Goal: Information Seeking & Learning: Learn about a topic

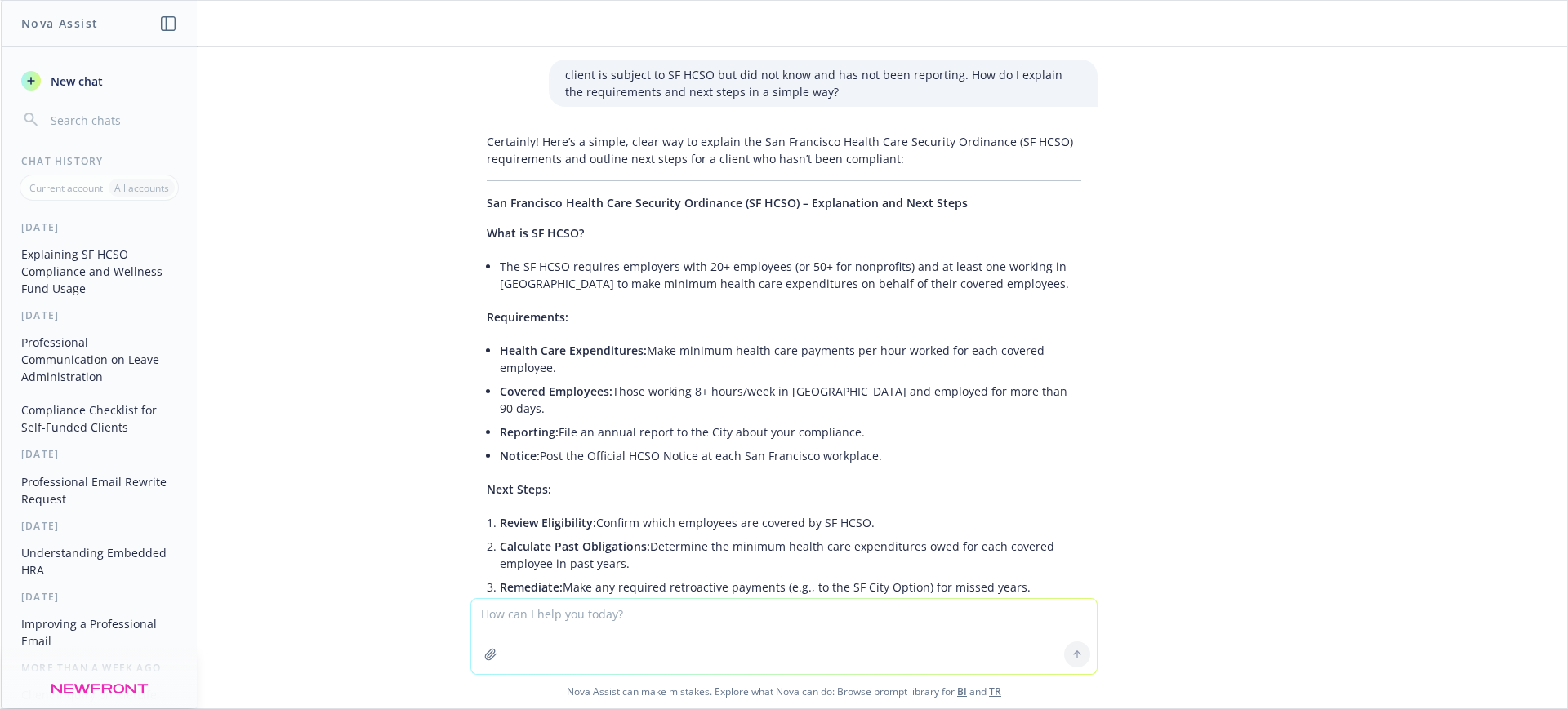
scroll to position [906, 0]
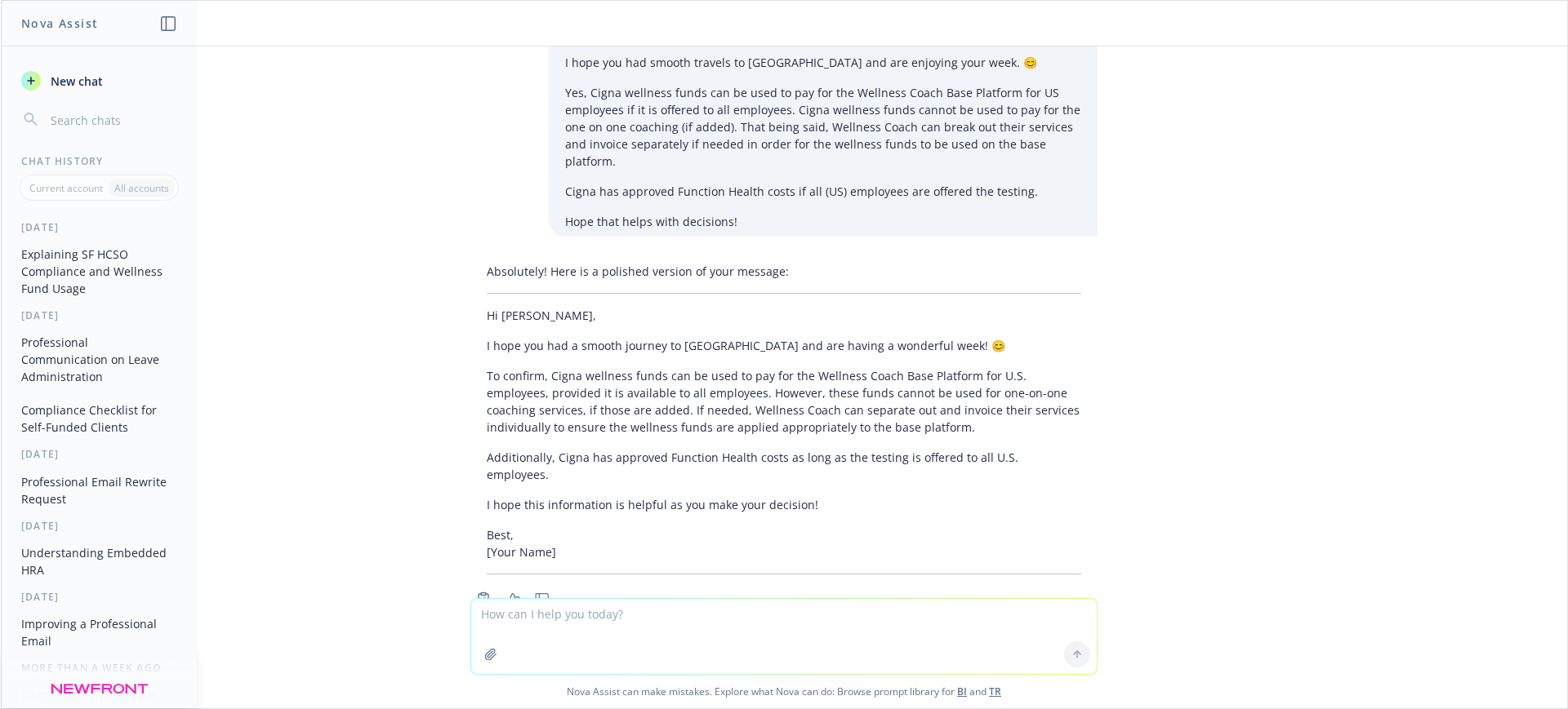
click at [541, 634] on textarea at bounding box center [784, 637] width 626 height 75
paste textarea "do you happen to know if we need another BAA on file if we have one with the cl…"
type textarea "do you happen to know if we need another BAA on file if we have one with the cl…"
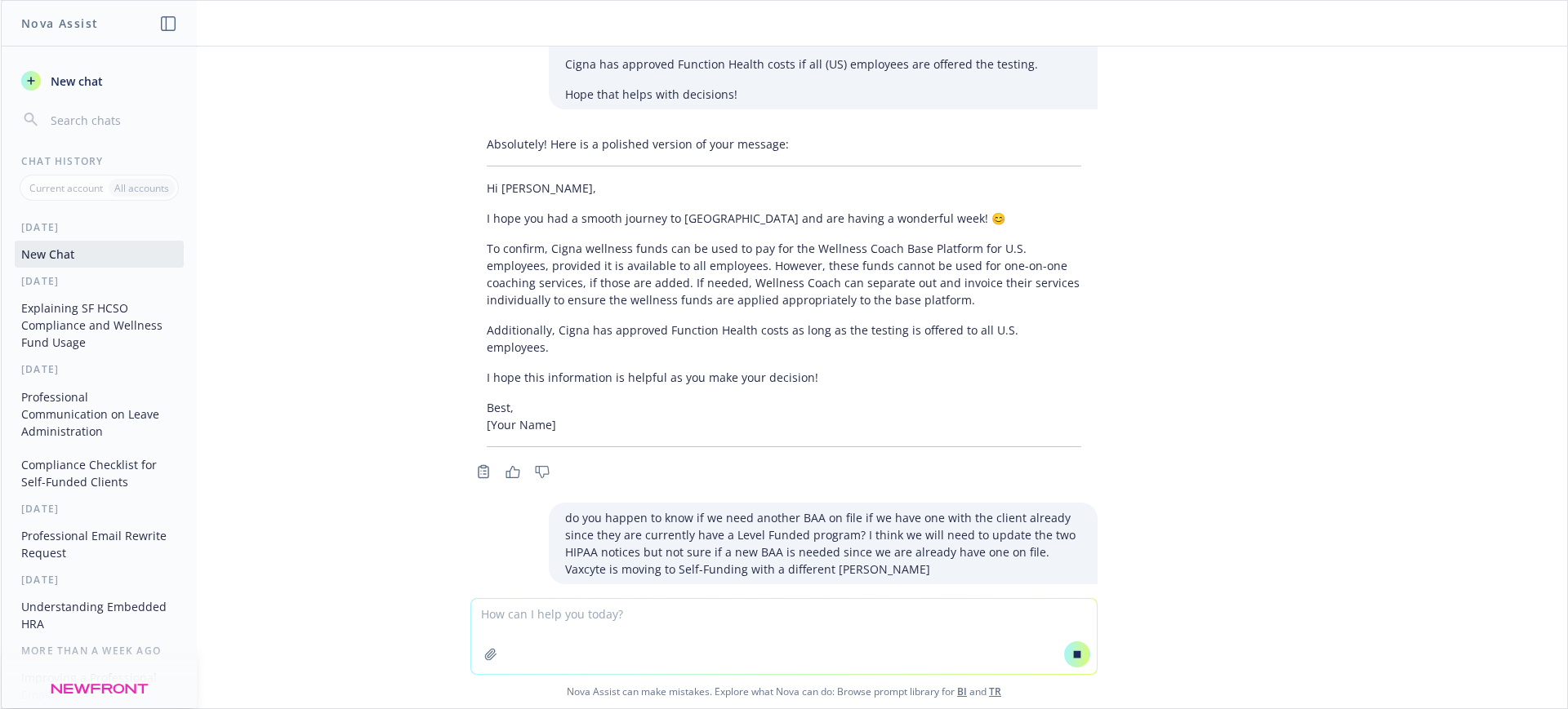
scroll to position [994, 0]
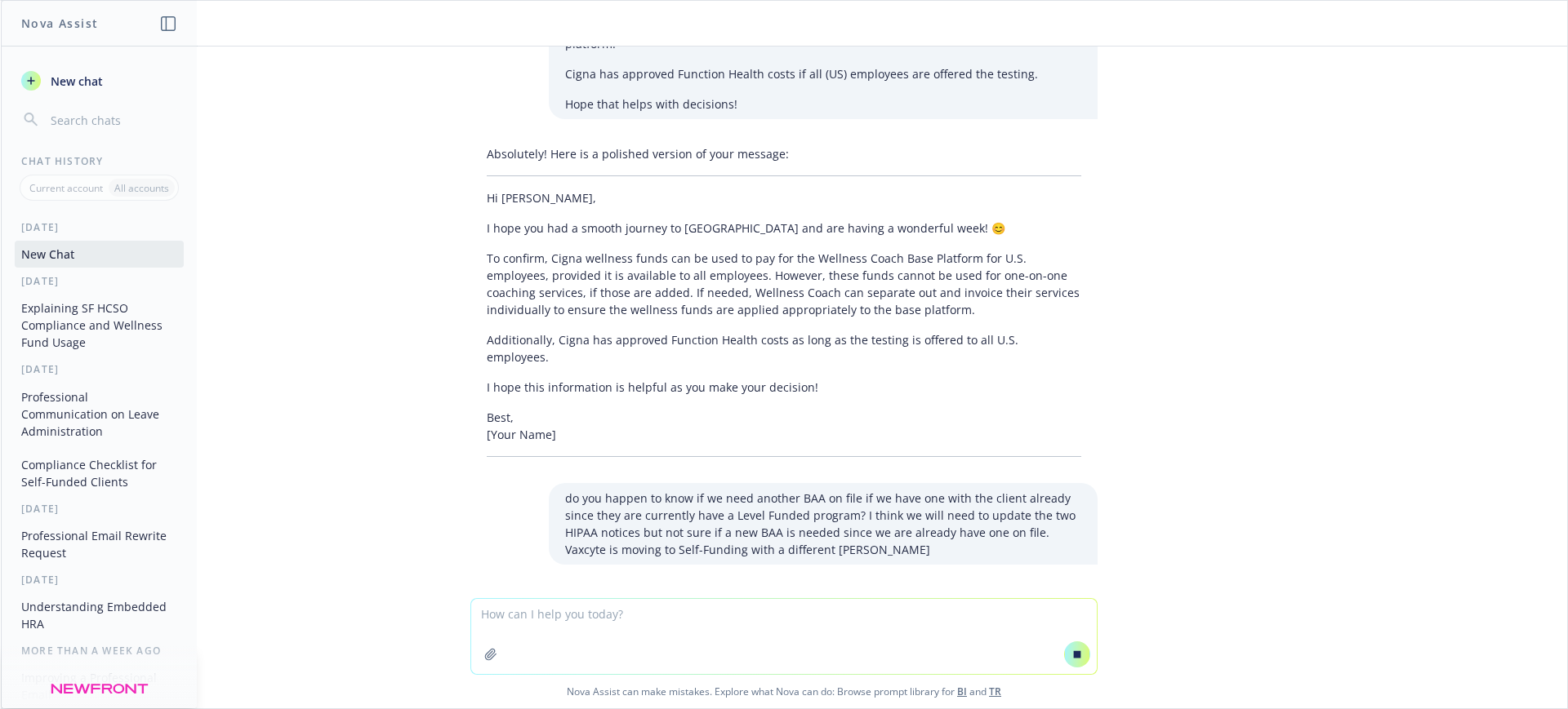
paste textarea "do you happen to know if we need another BAA on file if we have one with the cl…"
type textarea "do you happen to know if we need another BAA on file if we have one with the cl…"
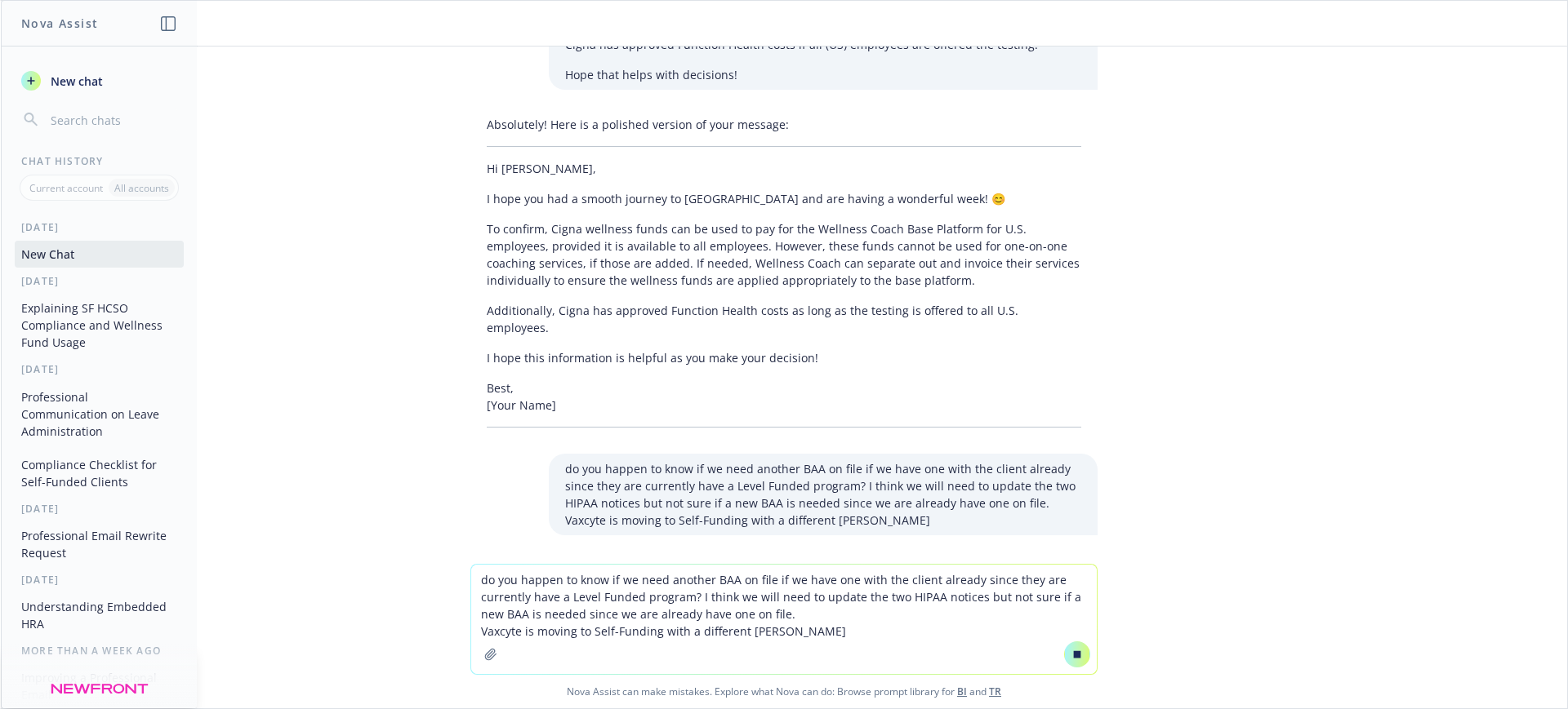
scroll to position [1028, 0]
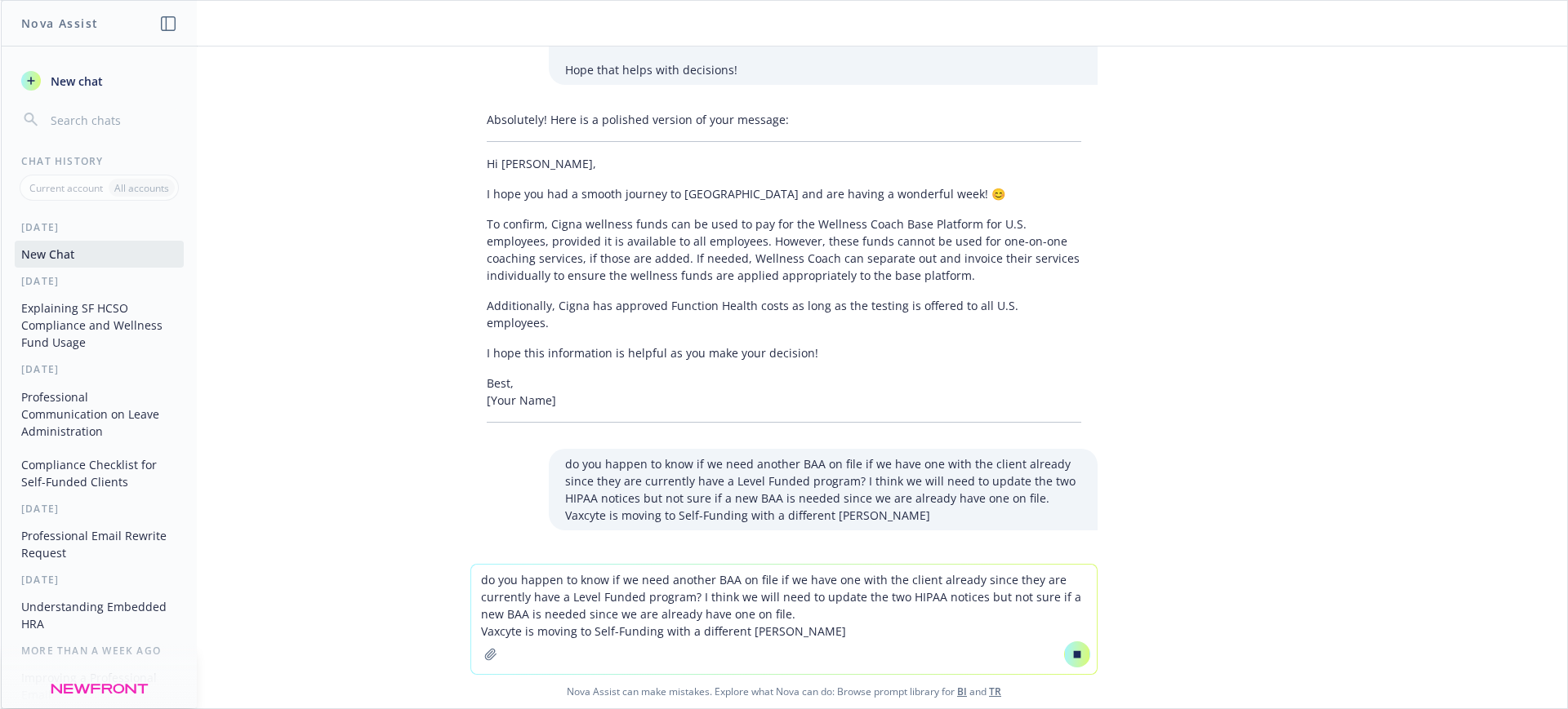
drag, startPoint x: 817, startPoint y: 635, endPoint x: 361, endPoint y: 548, distance: 464.2
click at [361, 548] on div "client is subject to SF HCSO but did not know and has not been reporting. How d…" at bounding box center [784, 377] width 1566 height 662
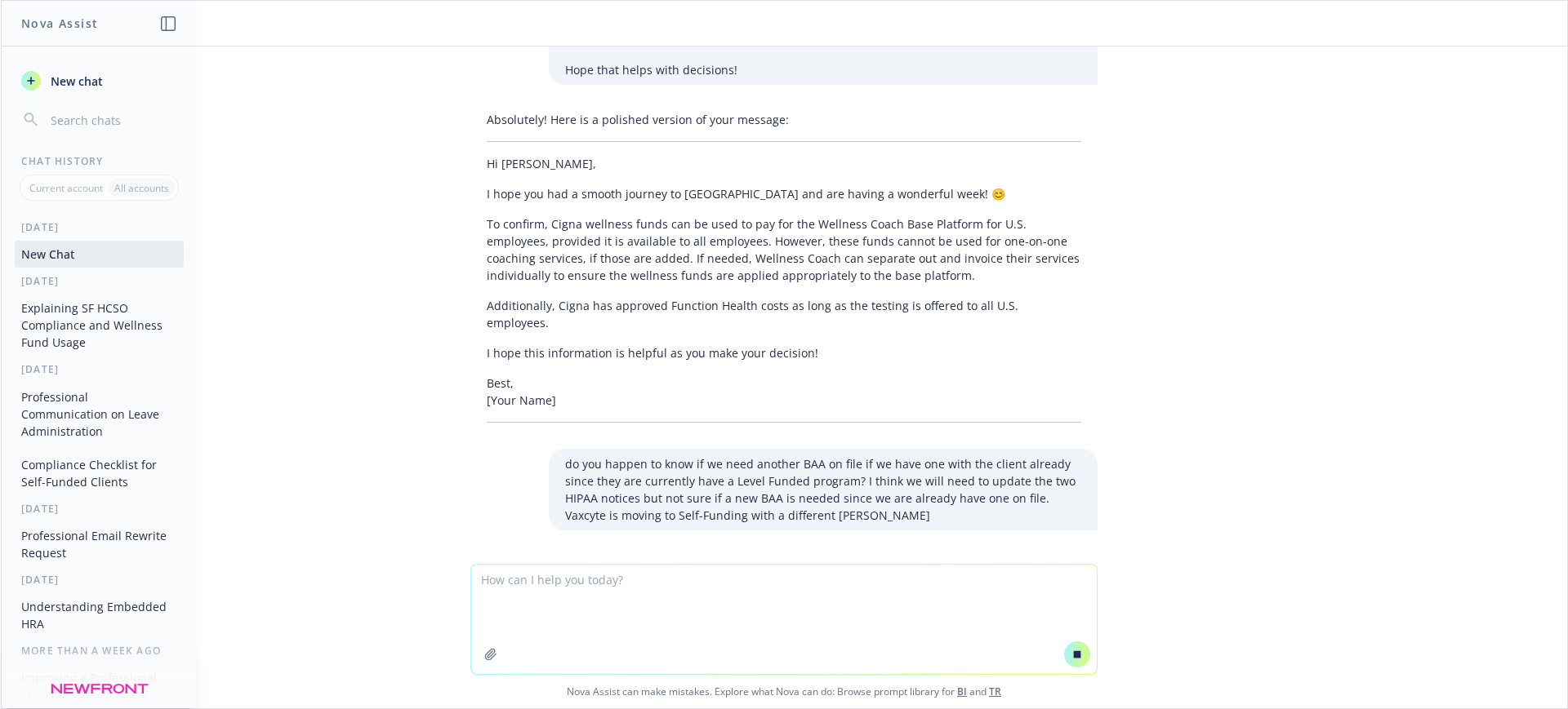
scroll to position [995, 0]
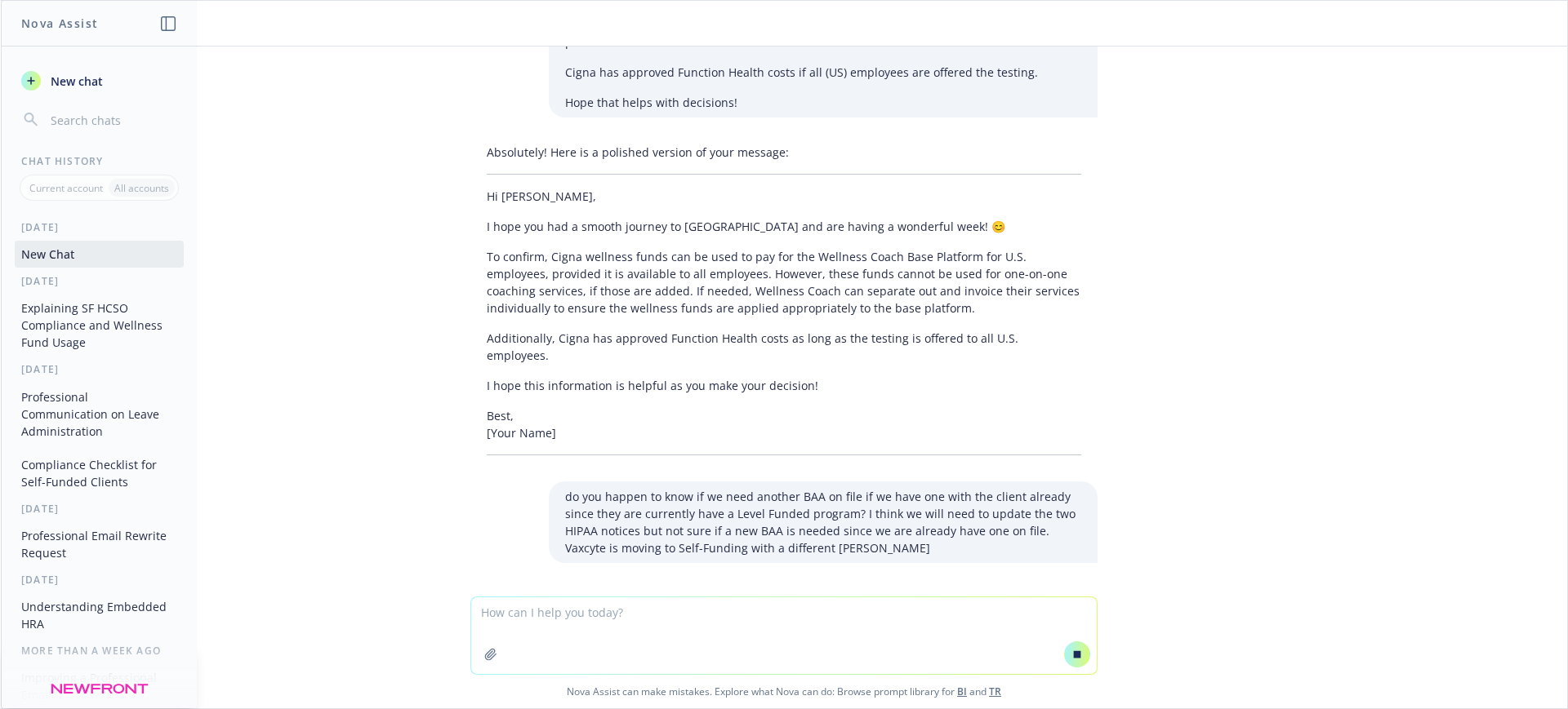
click at [1330, 544] on div "client is subject to SF HCSO but did not know and has not been reporting. How d…" at bounding box center [784, 321] width 1566 height 550
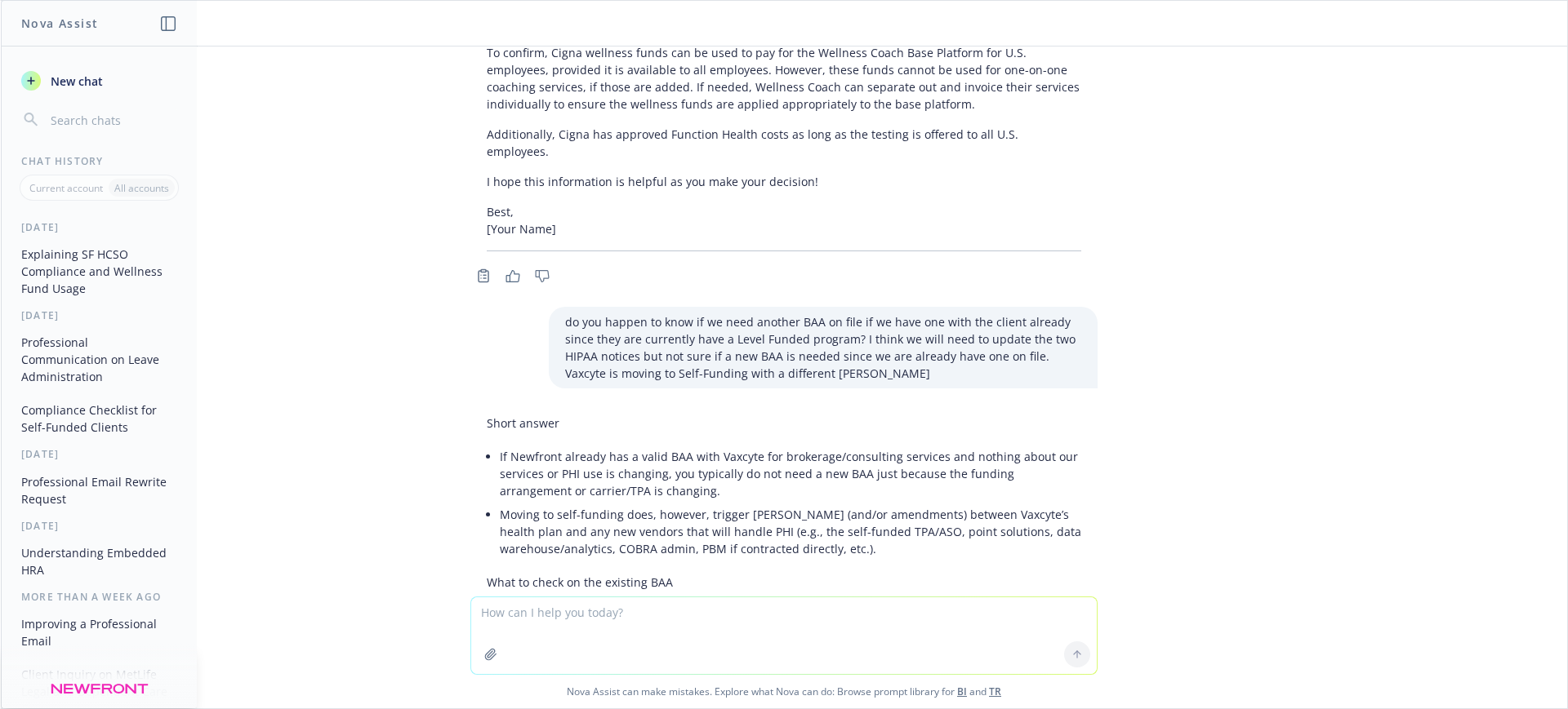
scroll to position [1259, 0]
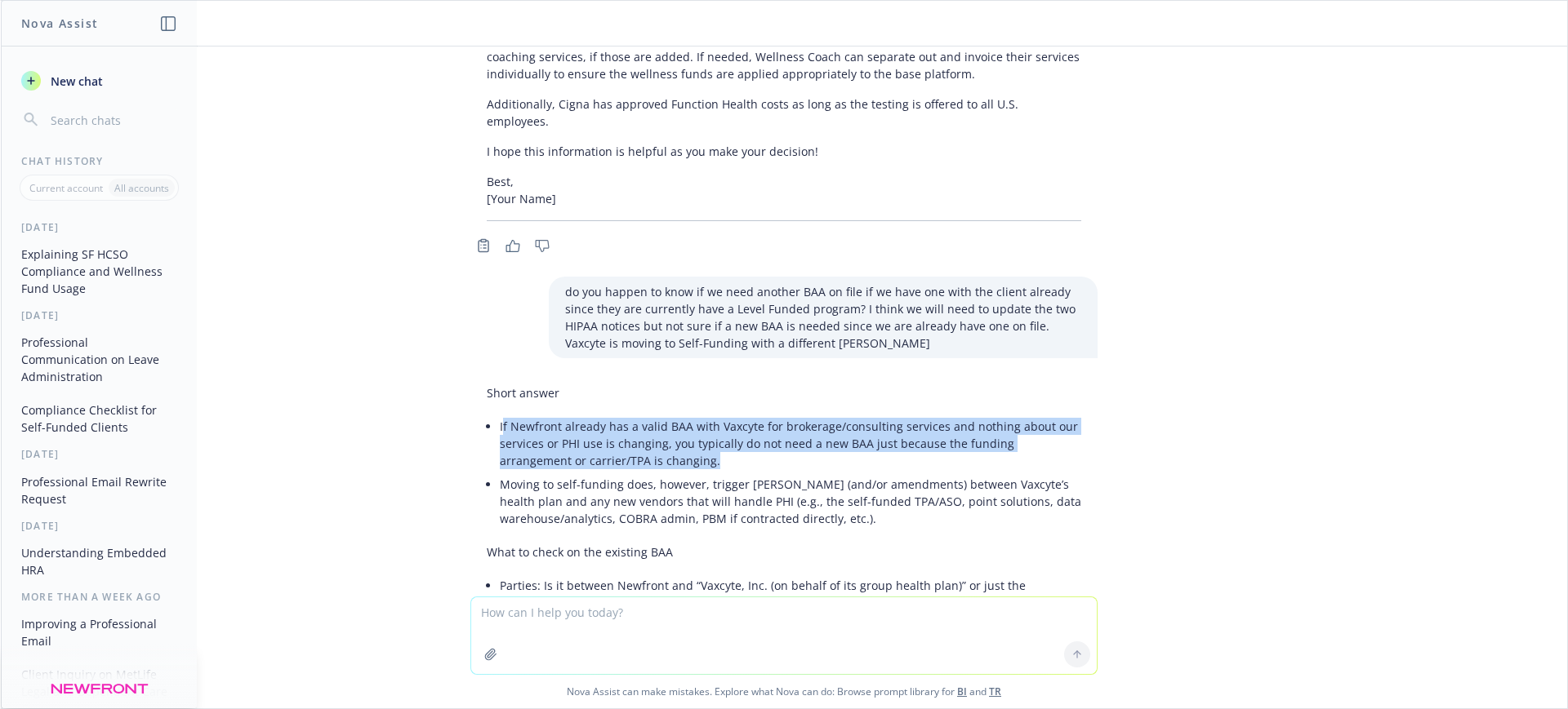
drag, startPoint x: 626, startPoint y: 411, endPoint x: 486, endPoint y: 381, distance: 143.2
click at [500, 415] on li "If Newfront already has a valid BAA with Vaxcyte for brokerage/consulting servi…" at bounding box center [791, 443] width 582 height 58
click at [649, 415] on li "If Newfront already has a valid BAA with Vaxcyte for brokerage/consulting servi…" at bounding box center [791, 443] width 582 height 58
drag, startPoint x: 633, startPoint y: 408, endPoint x: 477, endPoint y: 380, distance: 158.5
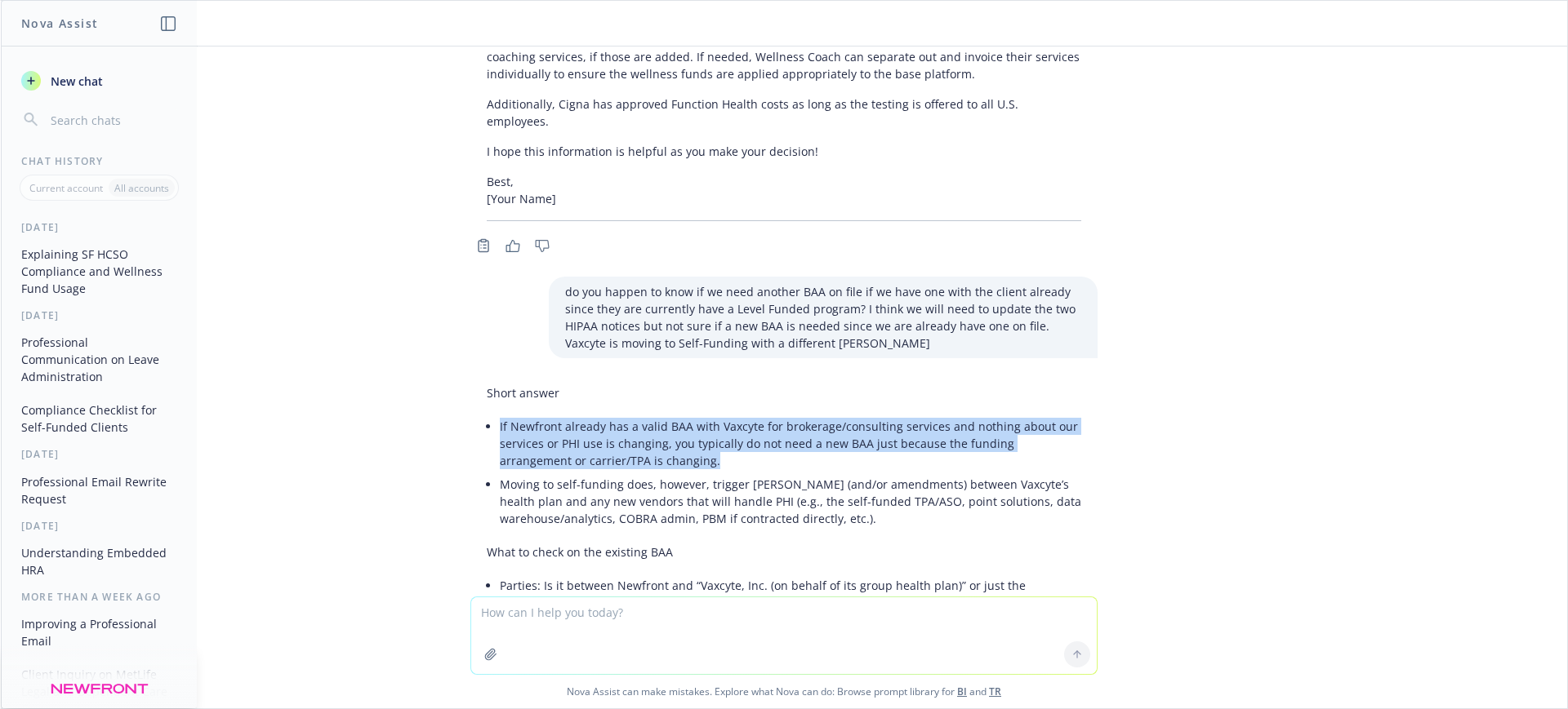
copy li "If Newfront already has a valid BAA with Vaxcyte for brokerage/consulting servi…"
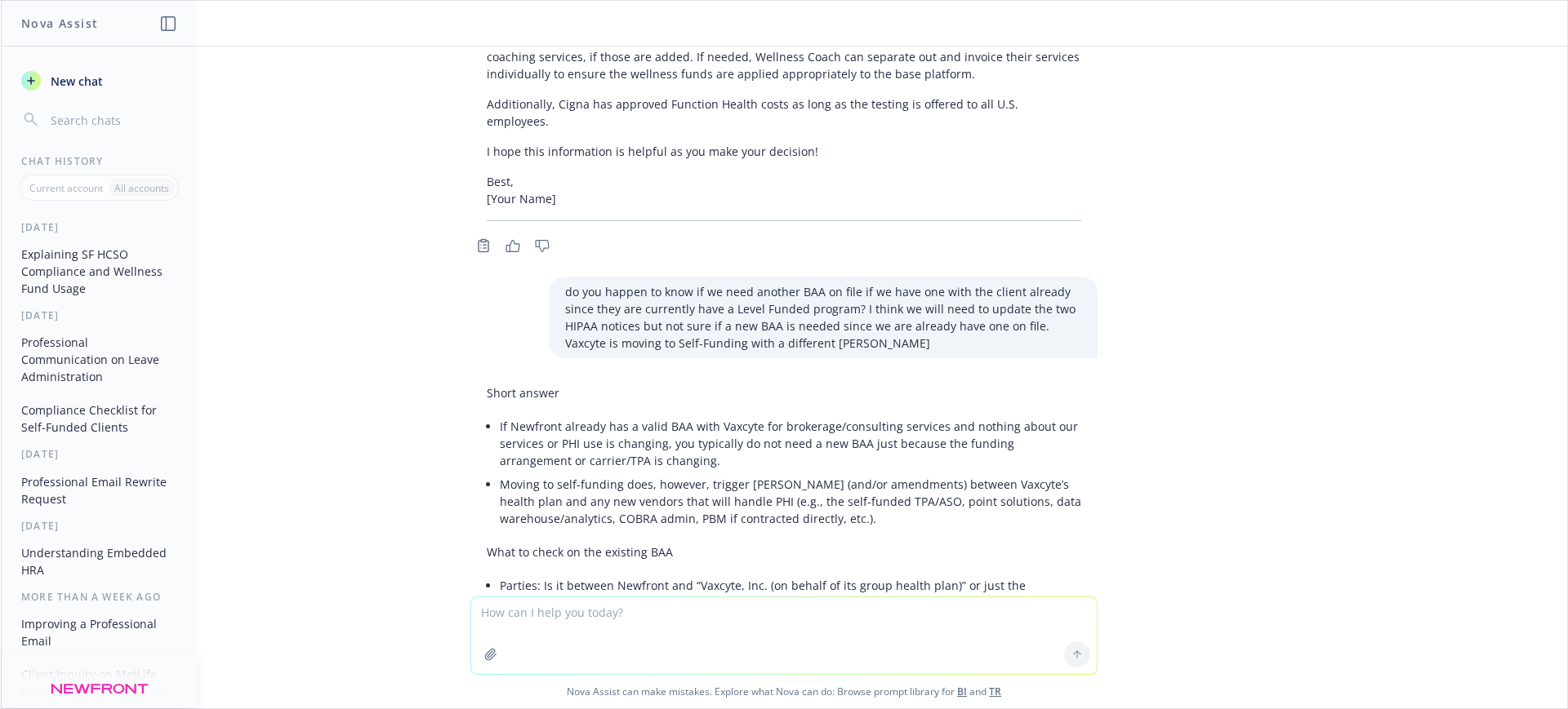
click at [635, 384] on p "Short answer" at bounding box center [784, 392] width 594 height 17
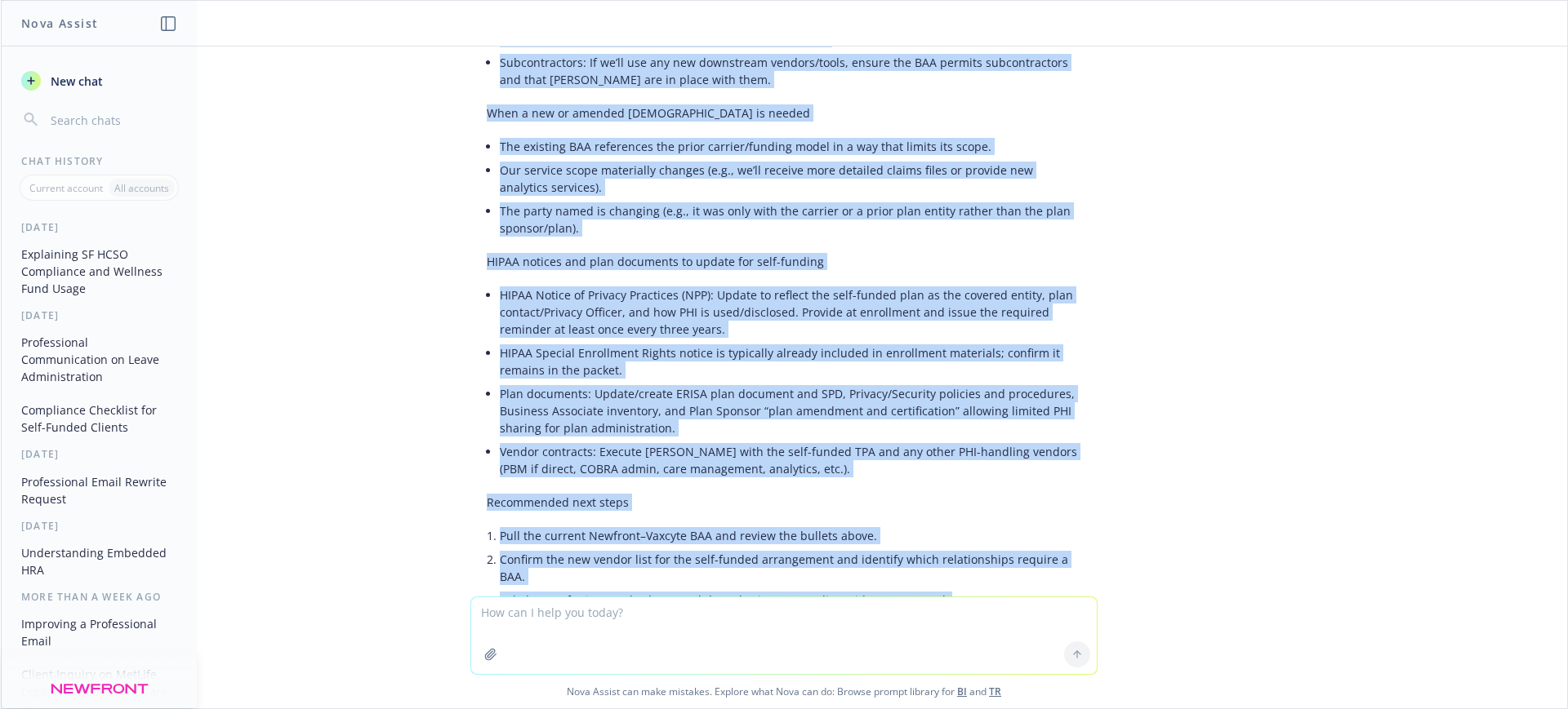
scroll to position [2075, 0]
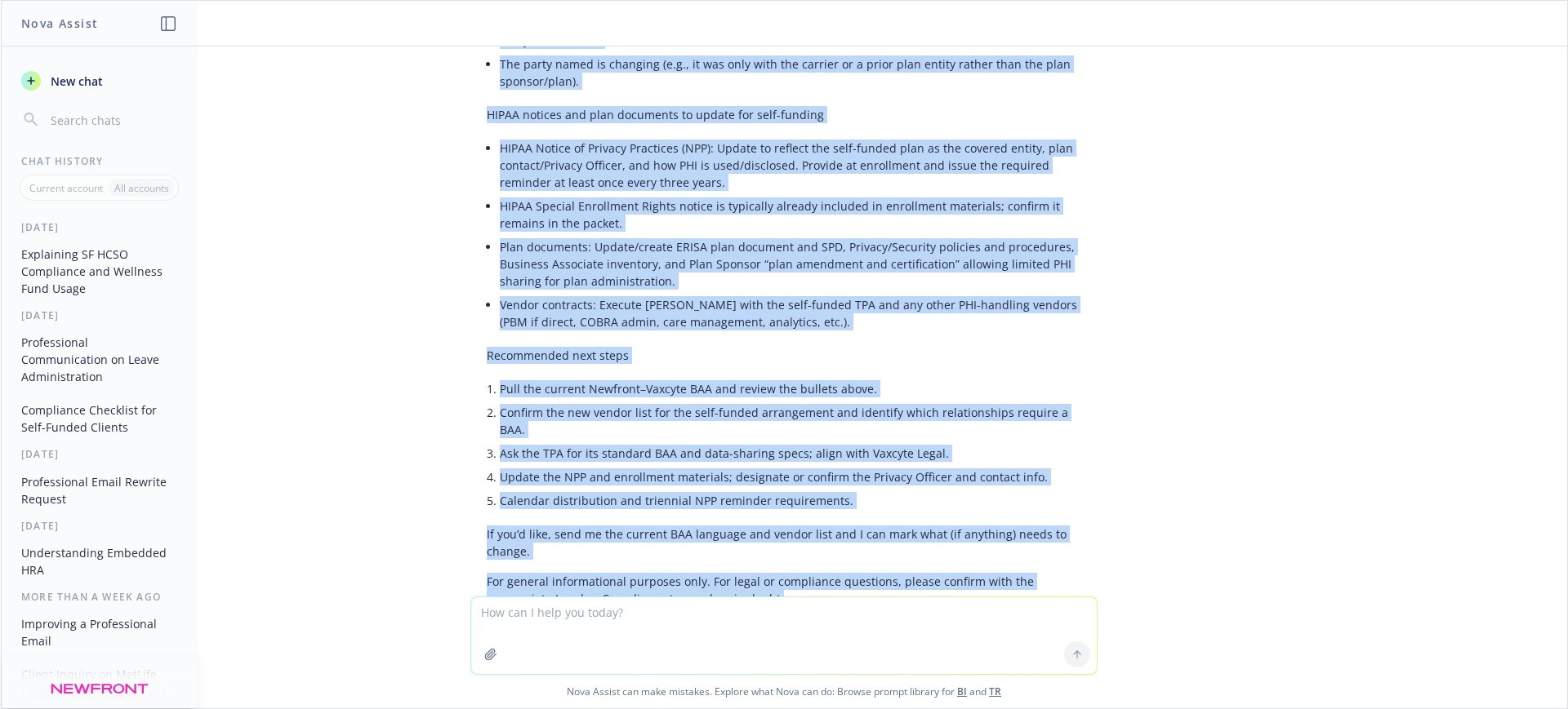
drag, startPoint x: 467, startPoint y: 339, endPoint x: 1070, endPoint y: 512, distance: 627.3
click at [1070, 512] on div "Short answer If Newfront already has a valid BAA with Vaxcyte for brokerage/con…" at bounding box center [784, 88] width 627 height 1052
copy div "Lorem ipsumd Si Ametcons adipisc eli s doeiu TEM inci Utlabor etd magnaaliq/eni…"
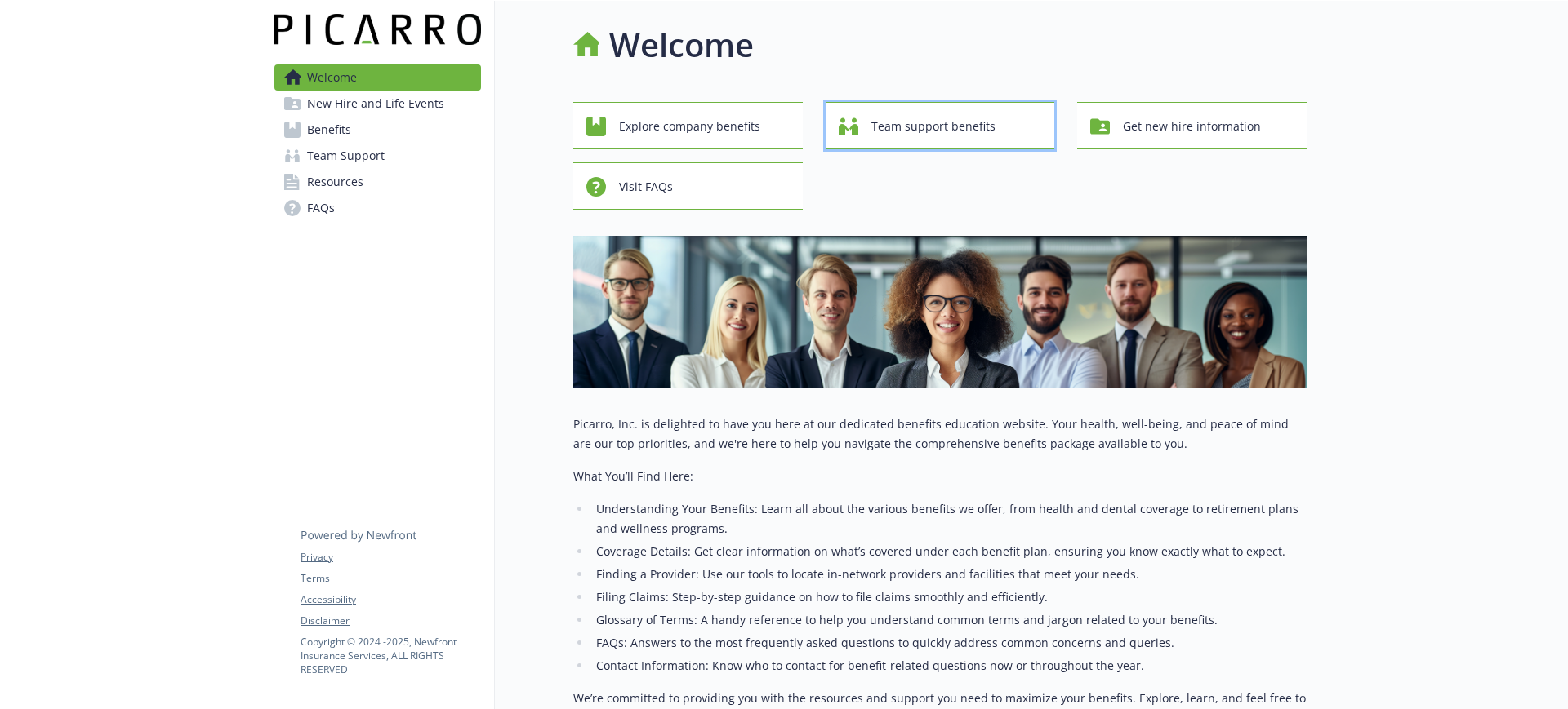
click at [871, 119] on span "Team support benefits" at bounding box center [933, 126] width 124 height 31
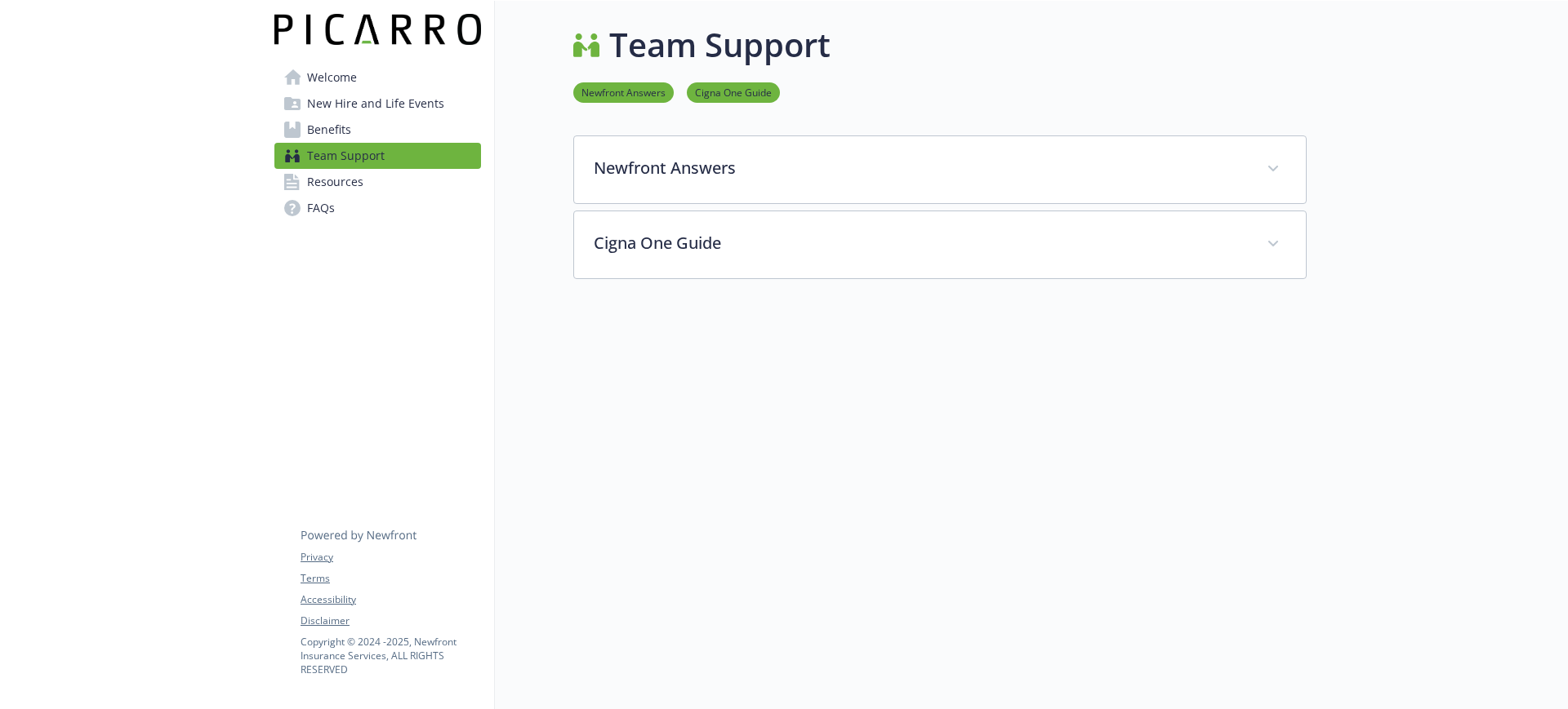
click at [372, 120] on link "Benefits" at bounding box center [377, 129] width 207 height 26
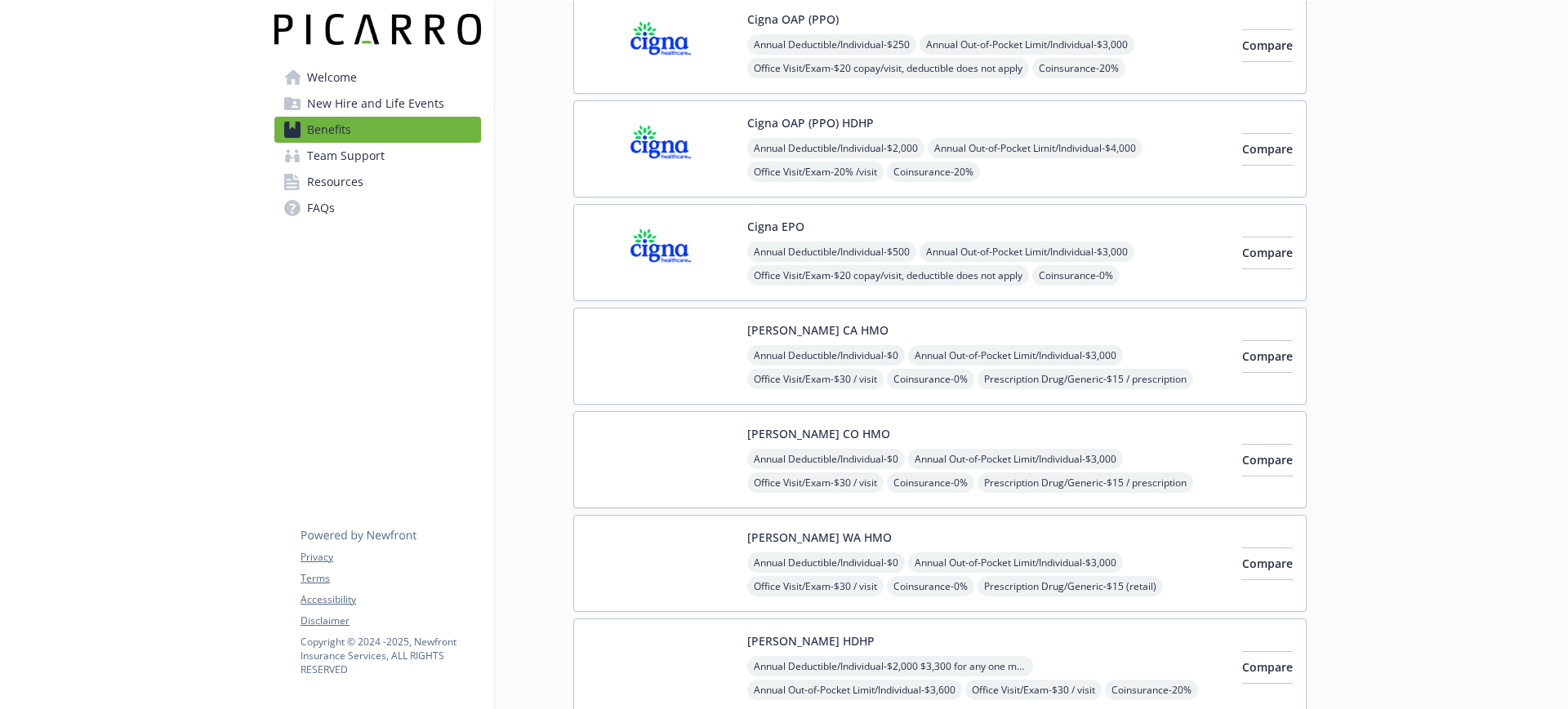
scroll to position [306, 0]
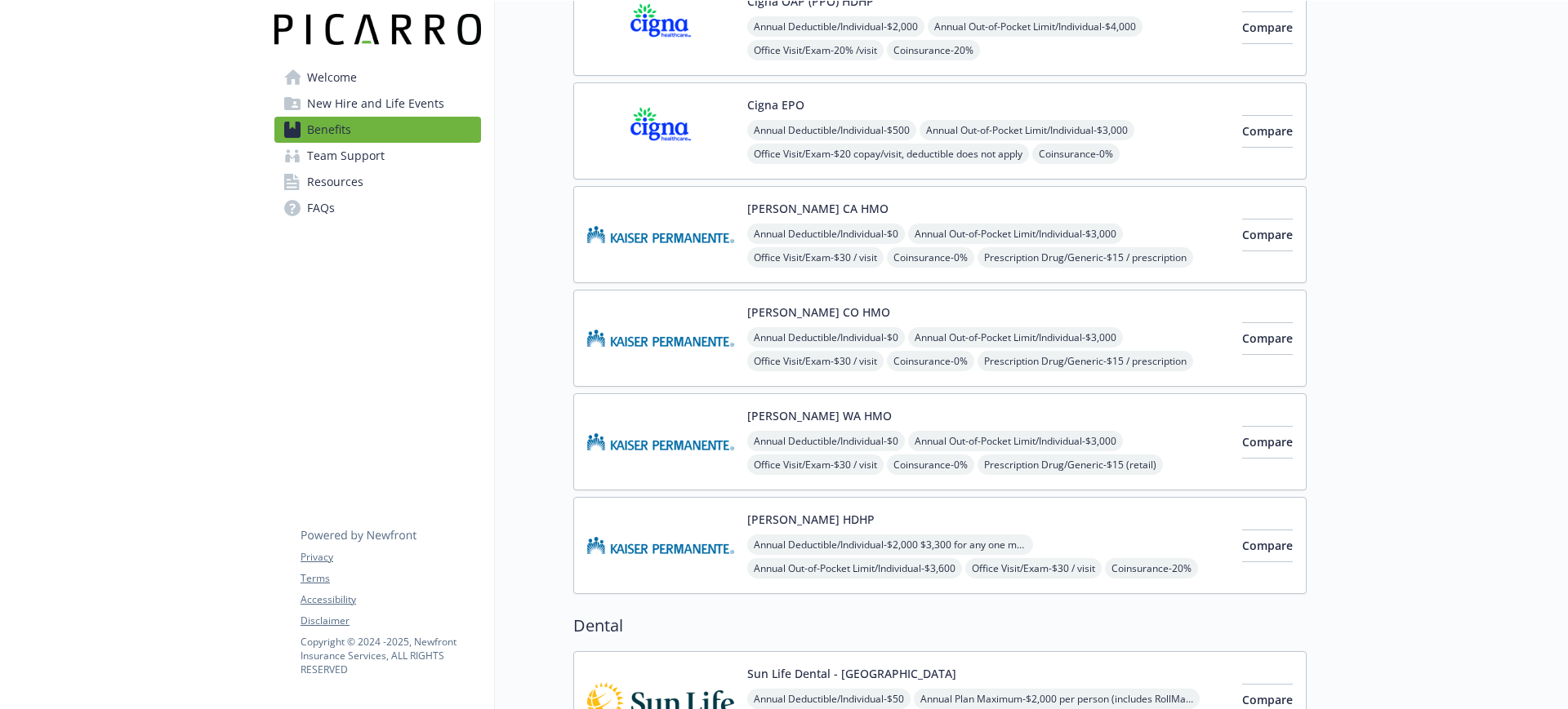
click at [862, 451] on div "Annual Deductible/Individual - $0 Annual Out-of-Pocket Limit/Individual - $3,00…" at bounding box center [988, 476] width 482 height 92
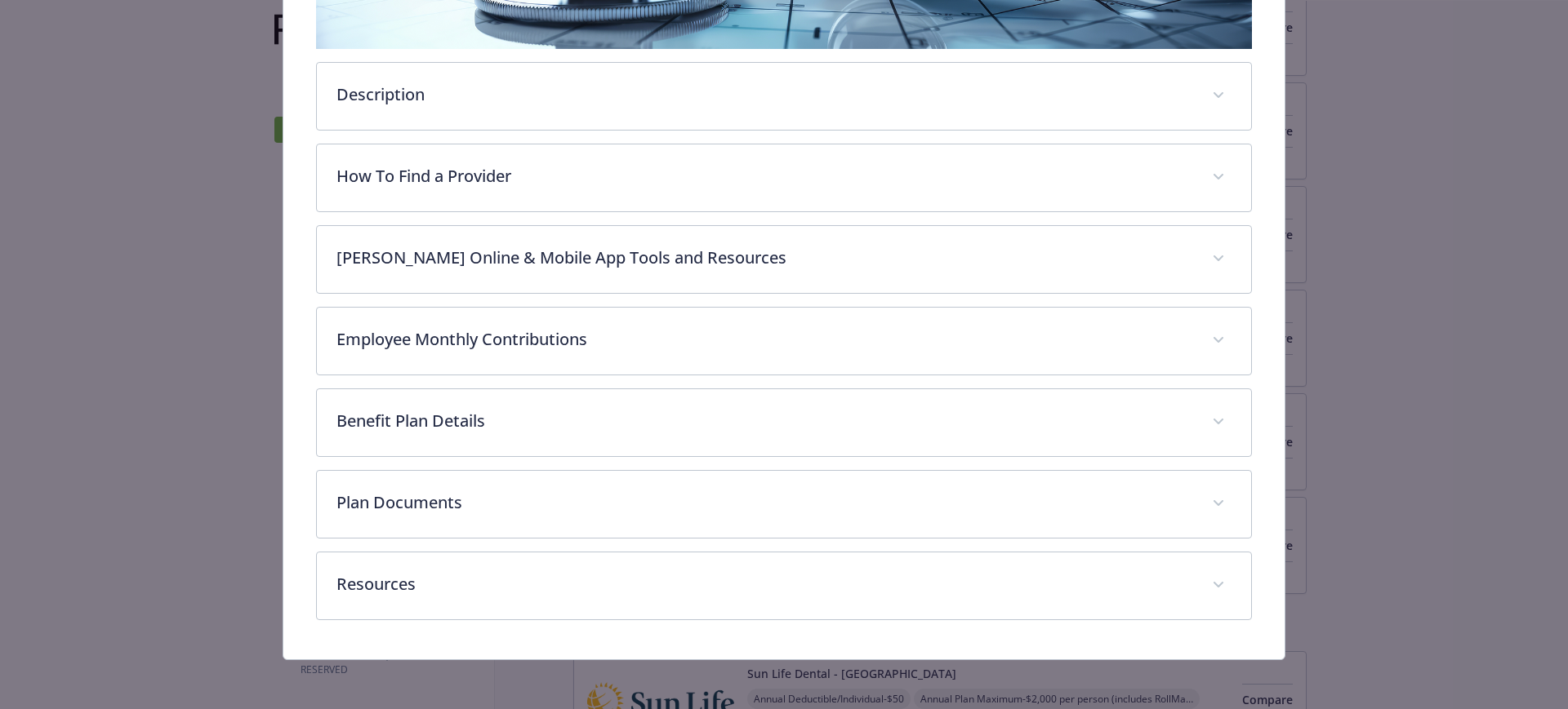
scroll to position [422, 0]
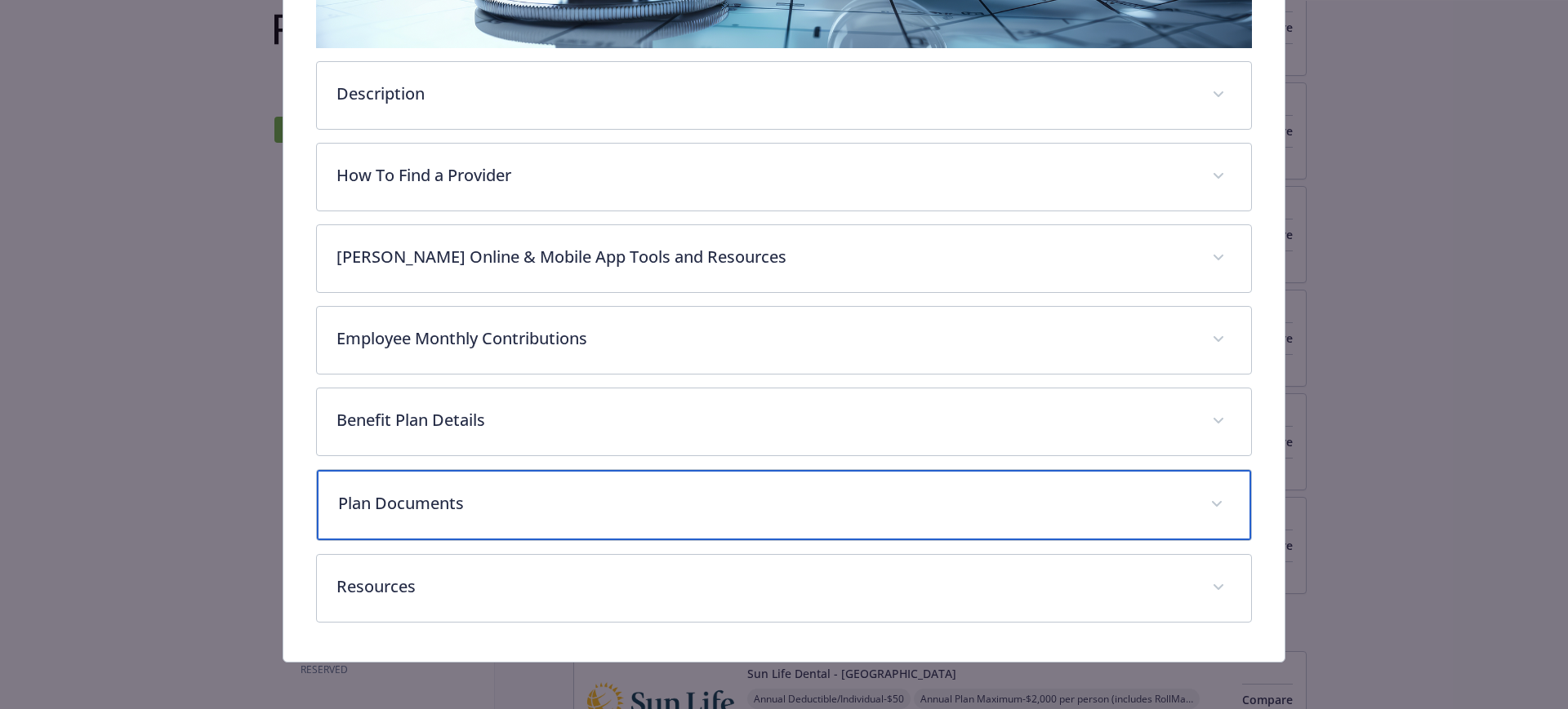
click at [419, 475] on div "Plan Documents" at bounding box center [784, 505] width 935 height 70
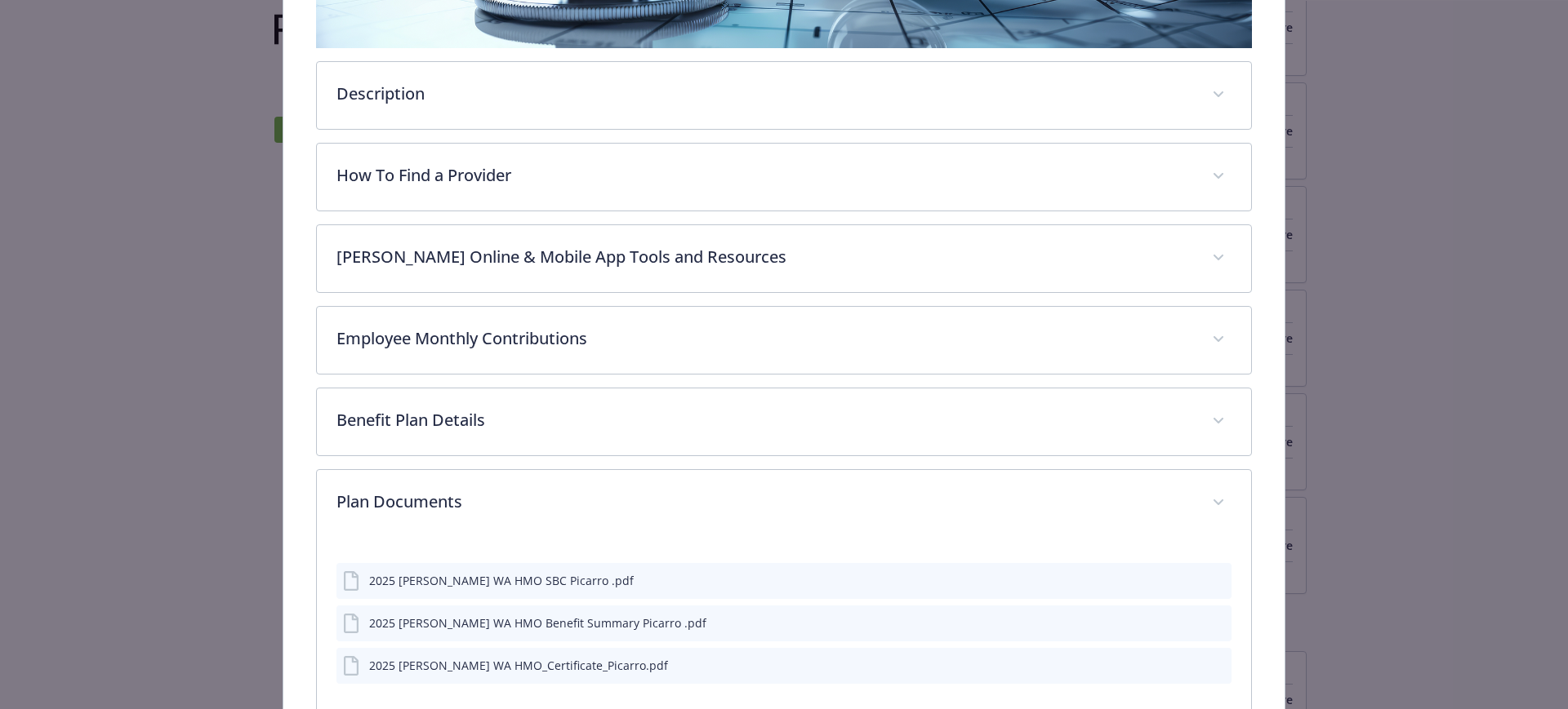
click at [1208, 582] on icon "preview file" at bounding box center [1215, 579] width 14 height 12
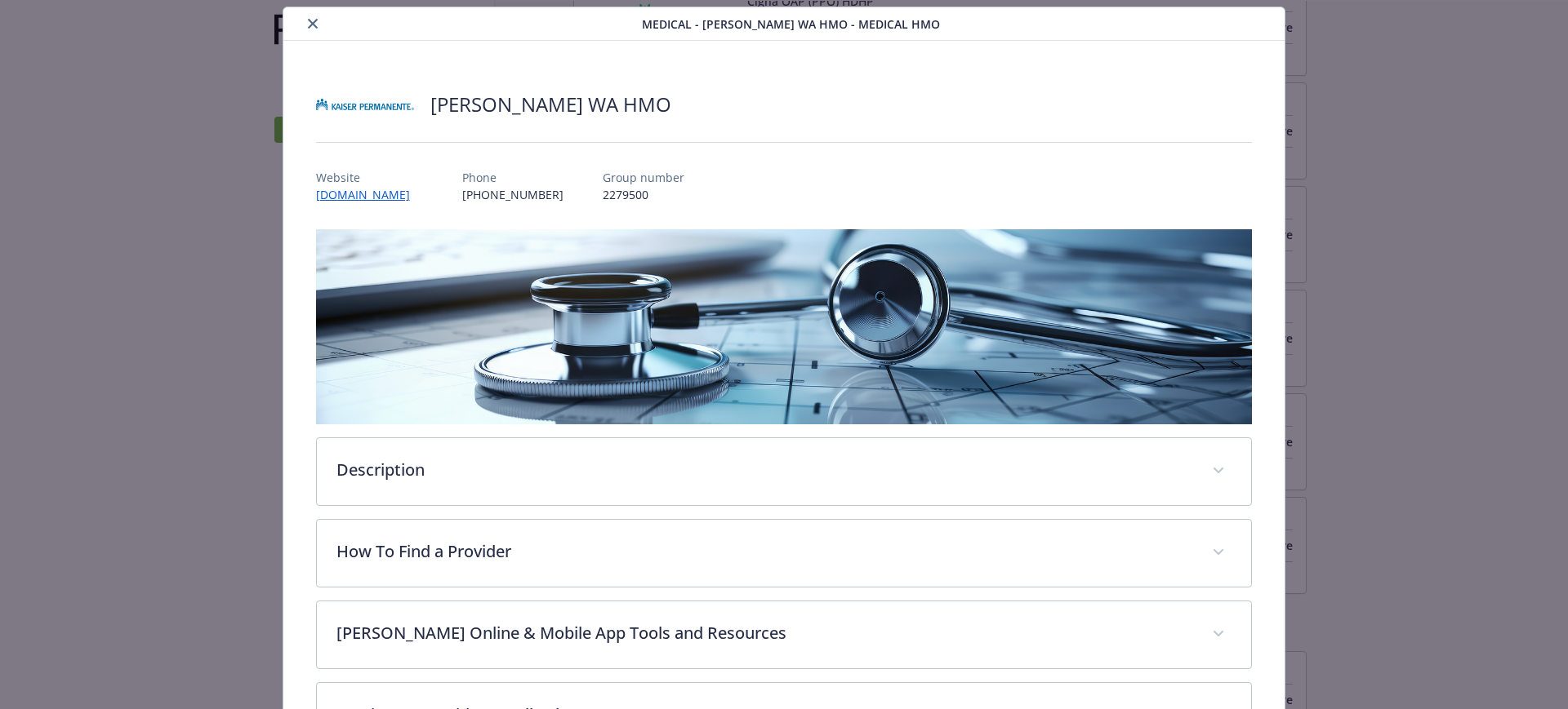
scroll to position [0, 0]
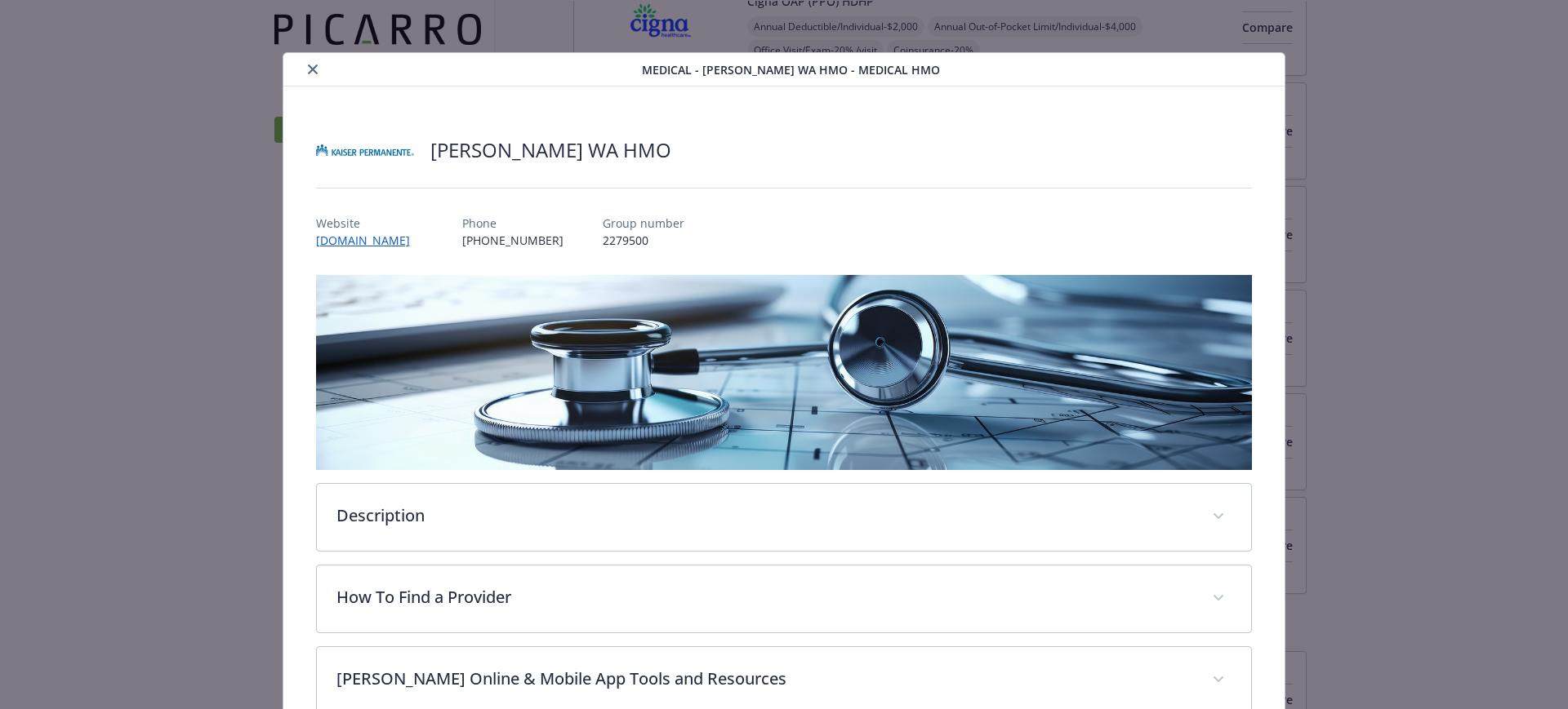
click at [311, 64] on icon "close" at bounding box center [312, 69] width 10 height 10
